Goal: Obtain resource: Obtain resource

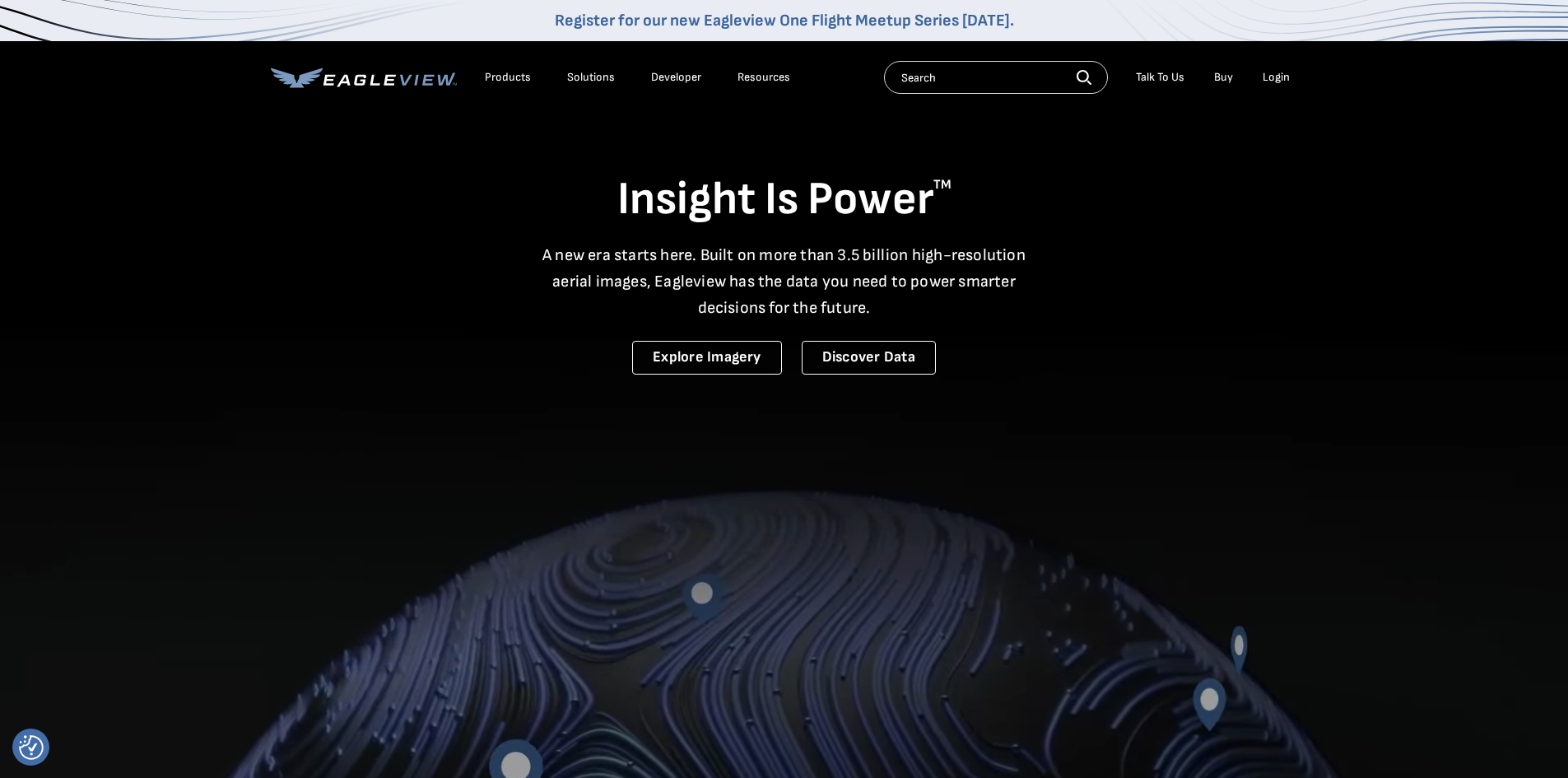
click at [1268, 76] on div "Login" at bounding box center [1276, 77] width 27 height 15
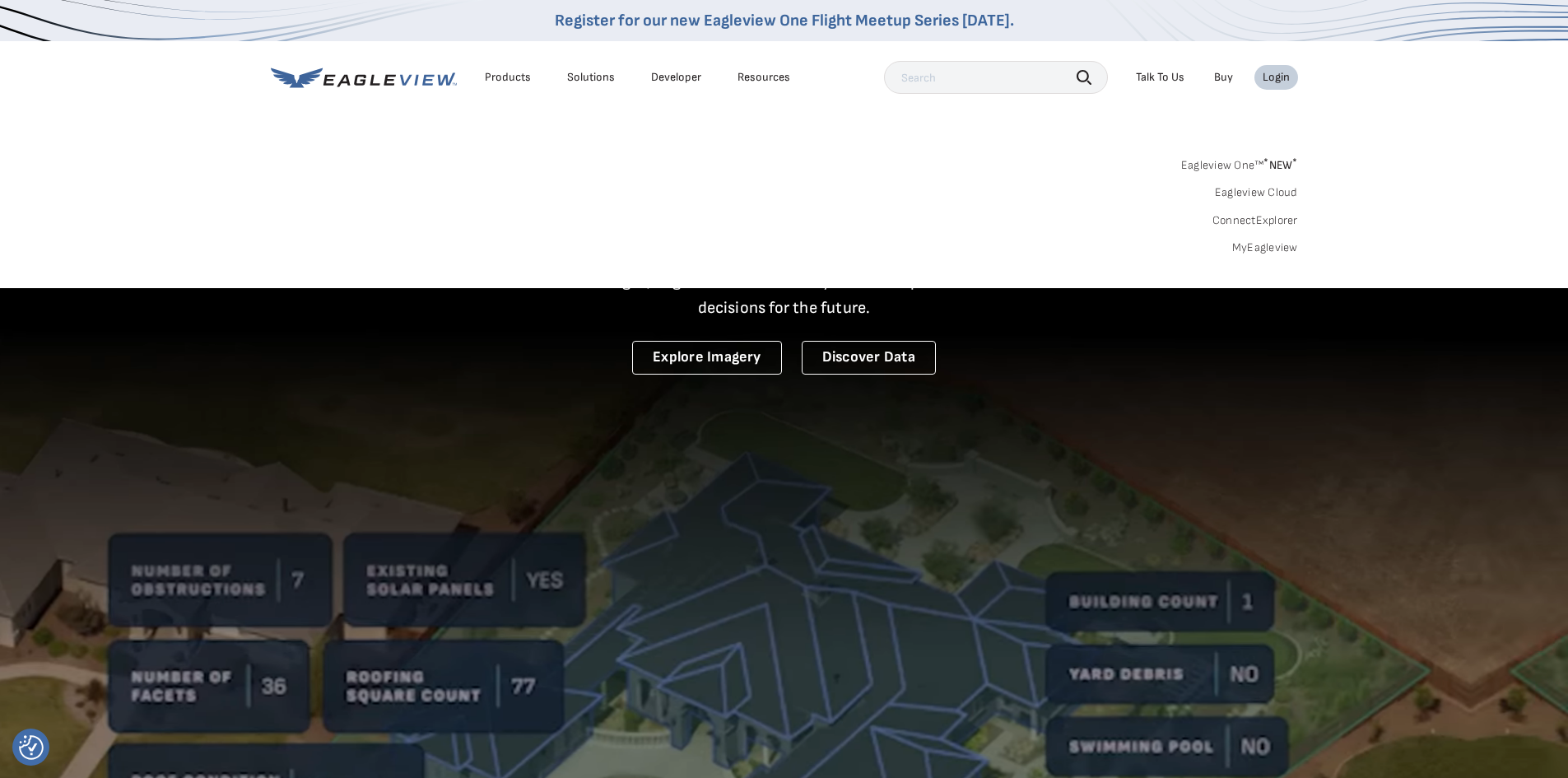
click at [1255, 255] on div "Search Products Our Product Areas Imagery 1-Inch GSD Aerial Imagery *" at bounding box center [784, 211] width 1568 height 155
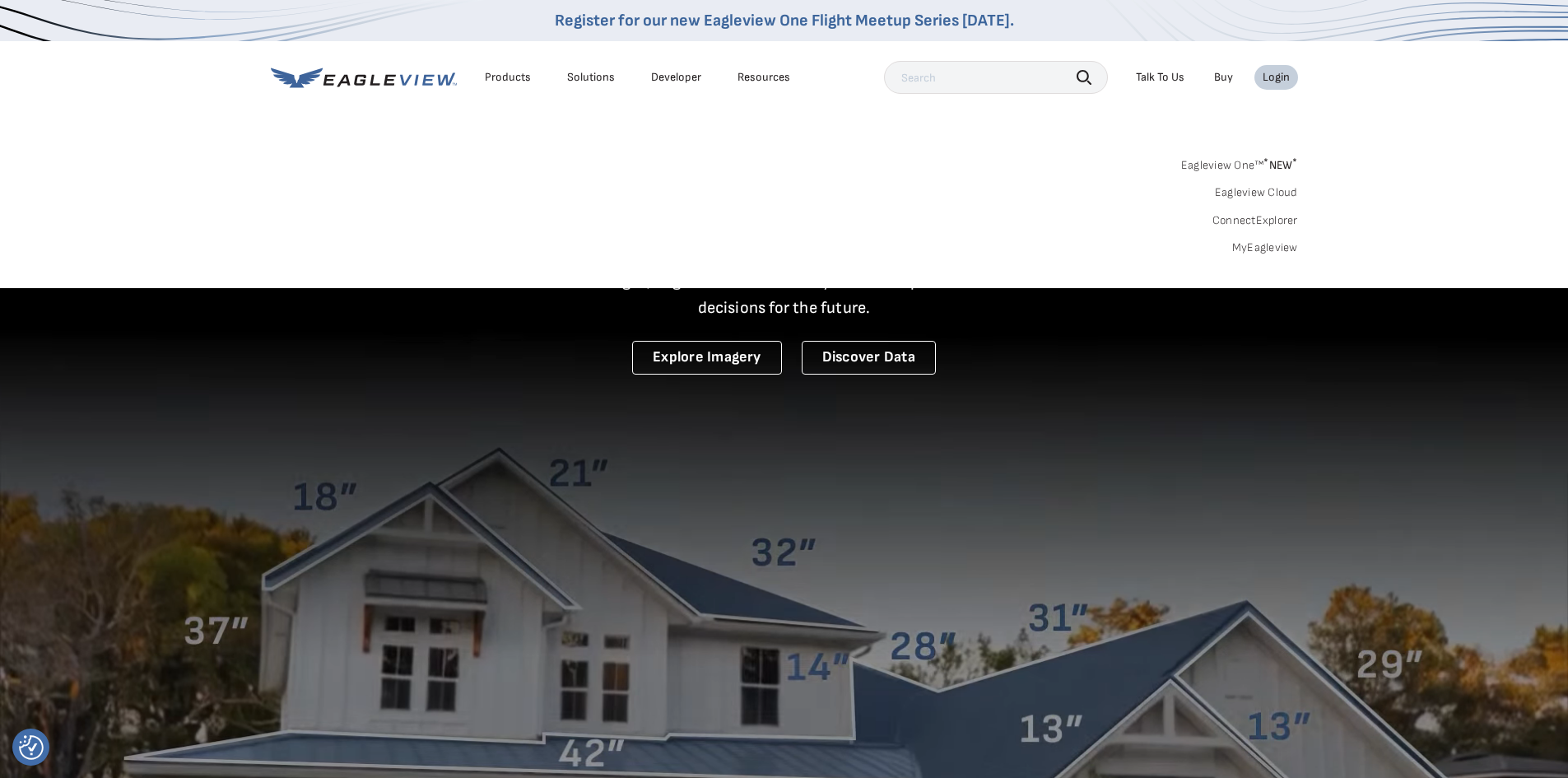
click at [1264, 251] on link "MyEagleview" at bounding box center [1266, 247] width 66 height 15
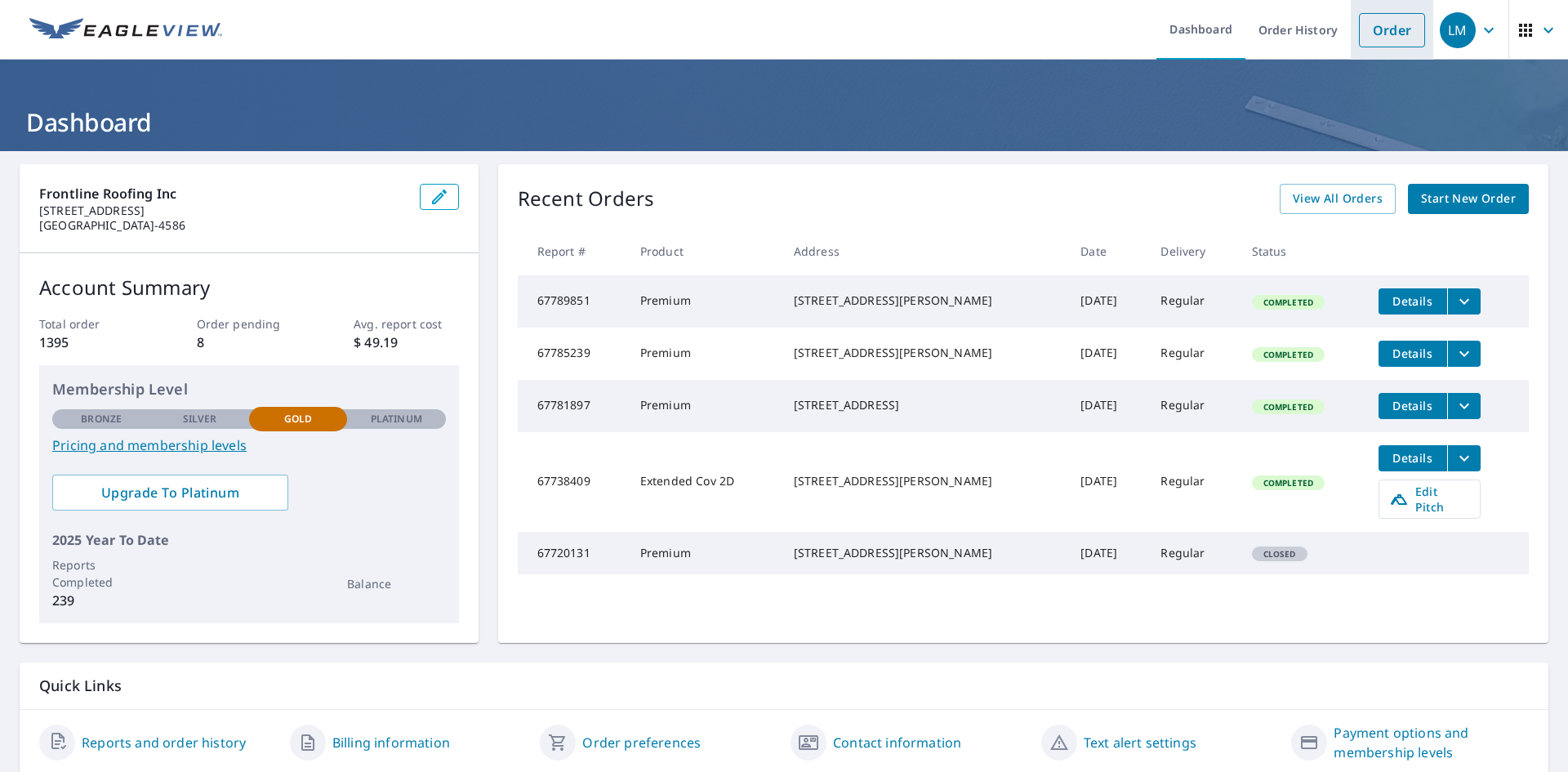
click at [1385, 32] on link "Order" at bounding box center [1392, 30] width 67 height 35
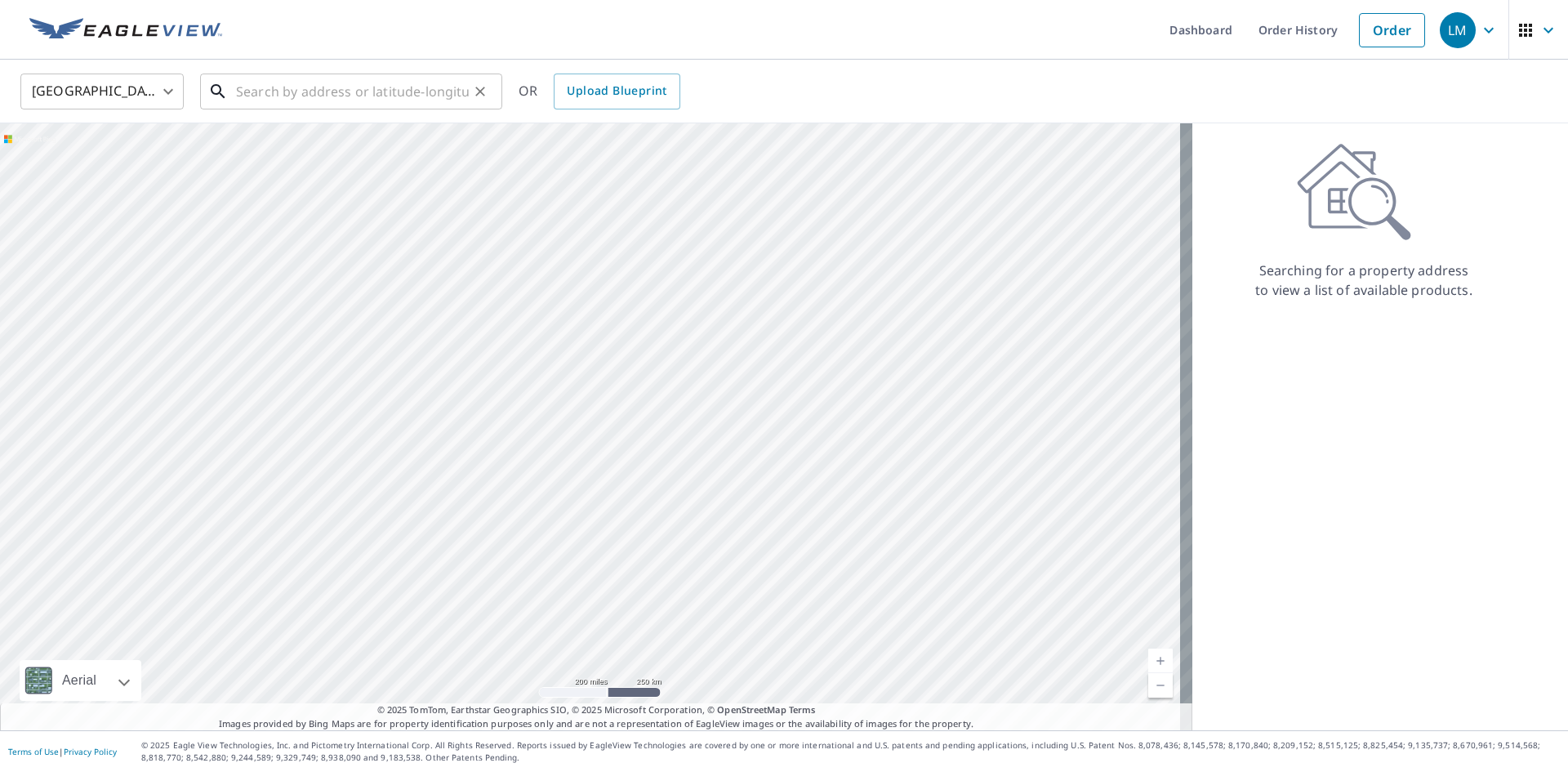
click at [293, 79] on input "text" at bounding box center [352, 91] width 232 height 46
paste input "2517 Electric Ave, Upland, California 91784"
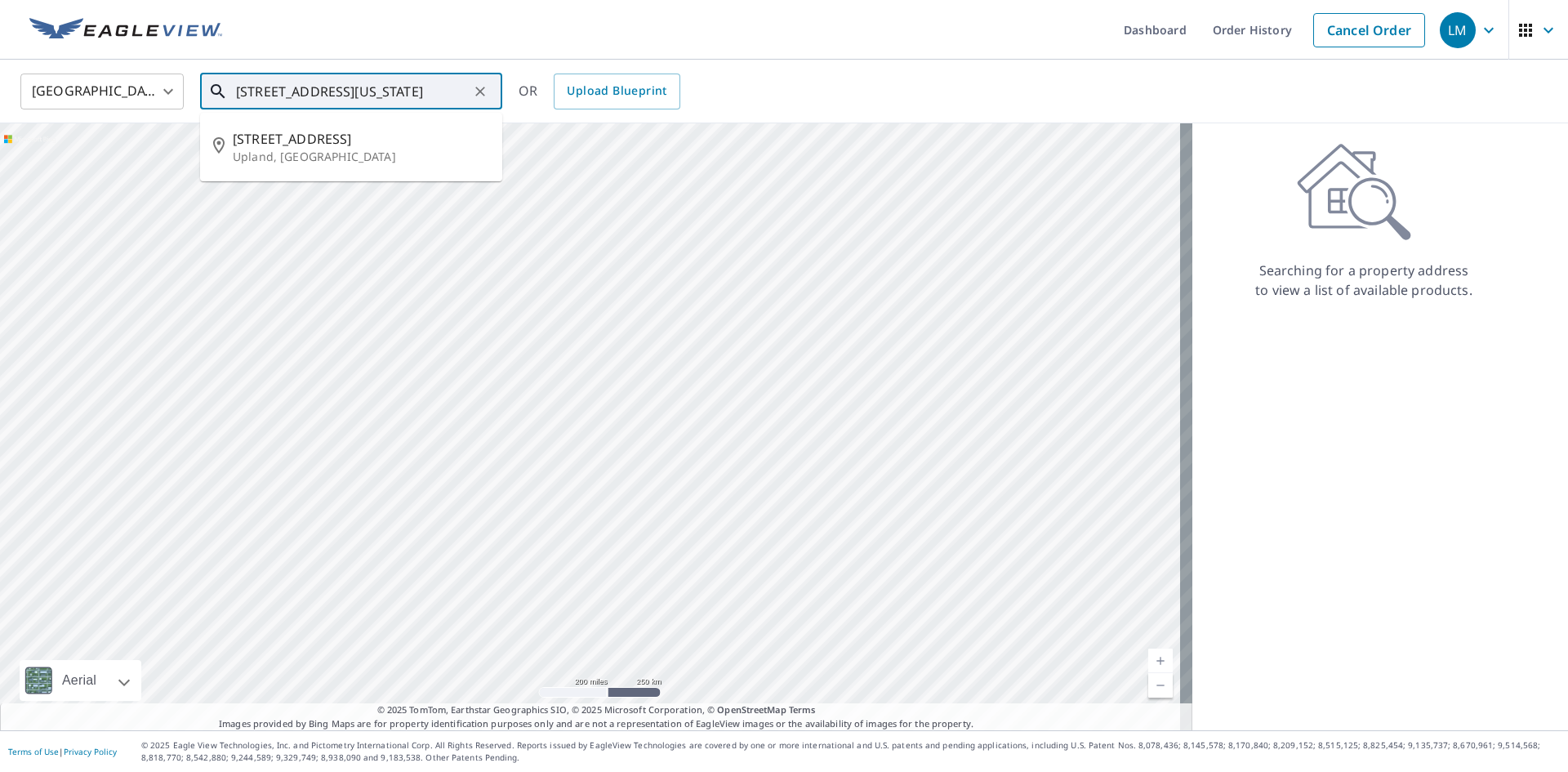
type input "2517 Electric Ave, Upland, California 91784"
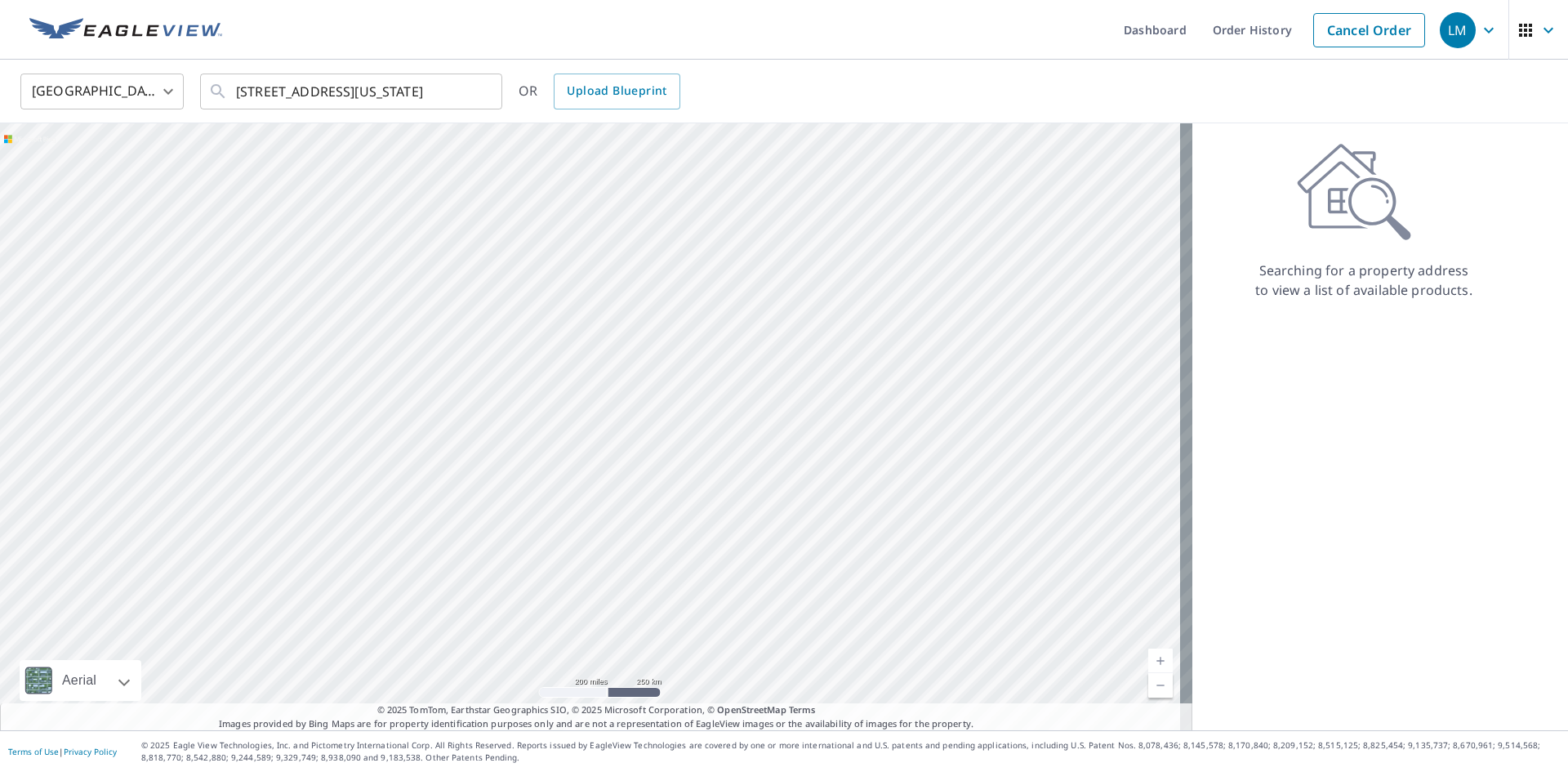
scroll to position [0, 0]
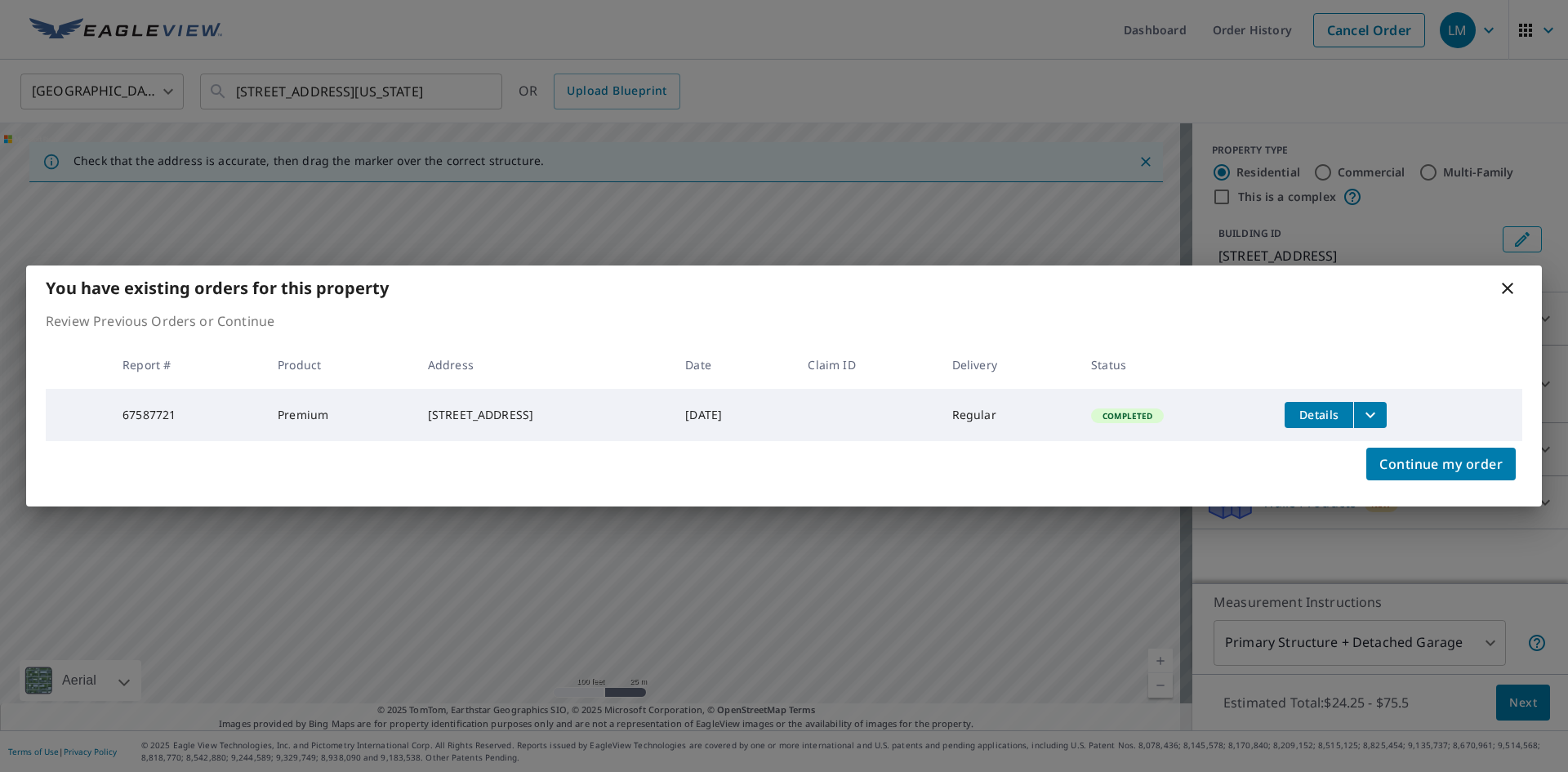
click at [1387, 417] on button "filesDropdownBtn-67587721" at bounding box center [1370, 415] width 34 height 26
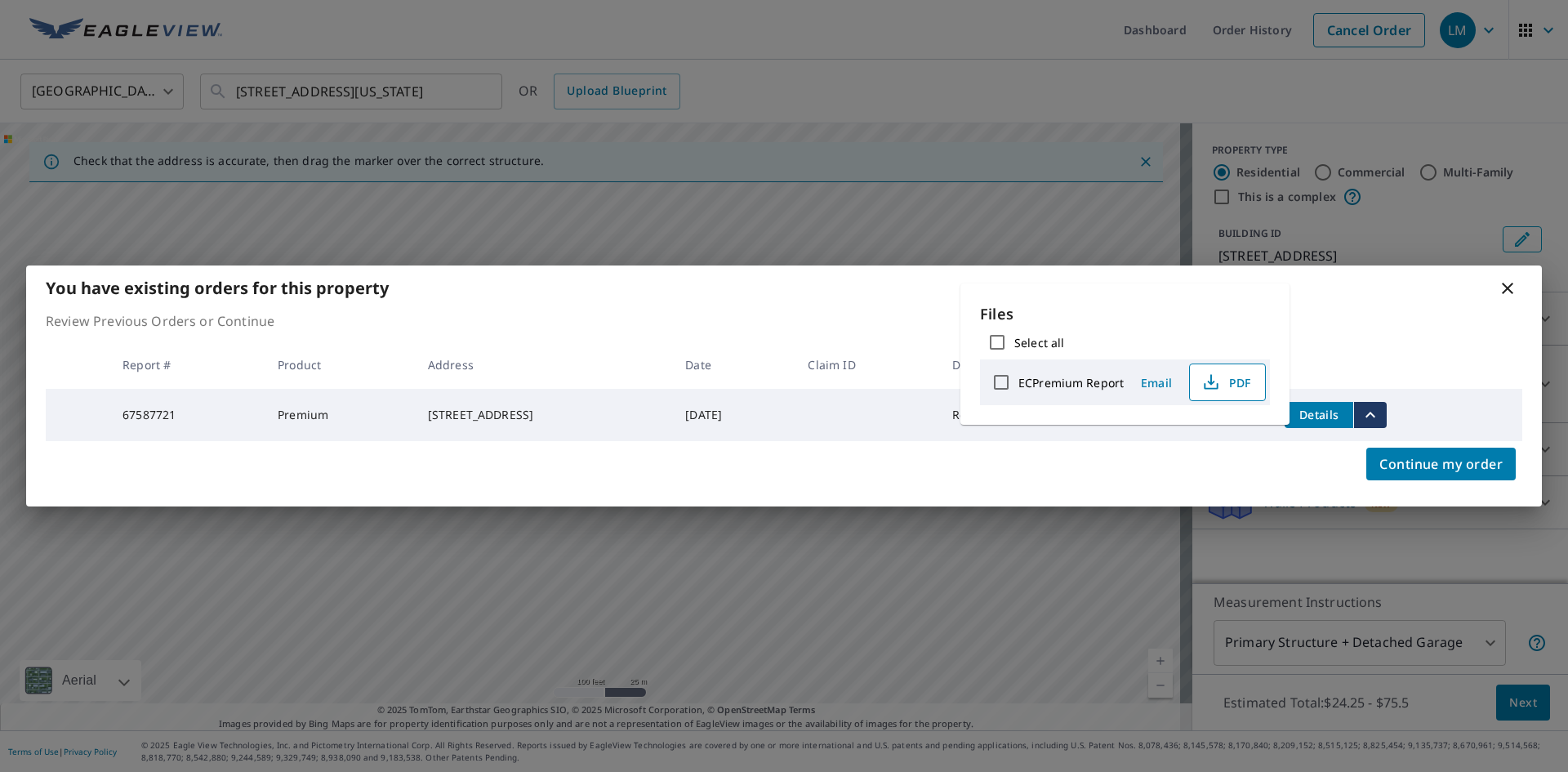
click at [1209, 367] on button "PDF" at bounding box center [1228, 382] width 77 height 37
click at [1219, 377] on span "PDF" at bounding box center [1226, 381] width 52 height 20
